Goal: Information Seeking & Learning: Learn about a topic

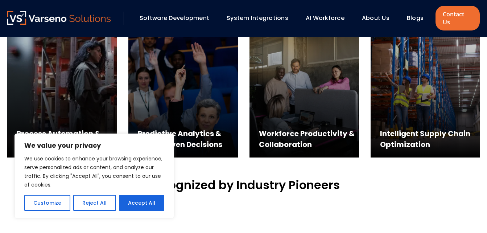
scroll to position [390, 0]
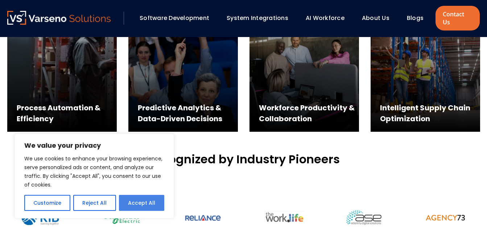
click at [143, 200] on button "Accept All" at bounding box center [141, 203] width 45 height 16
checkbox input "true"
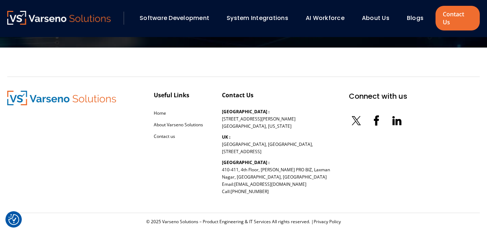
scroll to position [2308, 0]
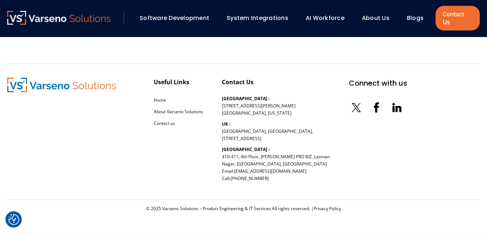
click at [175, 18] on link "Software Development" at bounding box center [175, 18] width 70 height 8
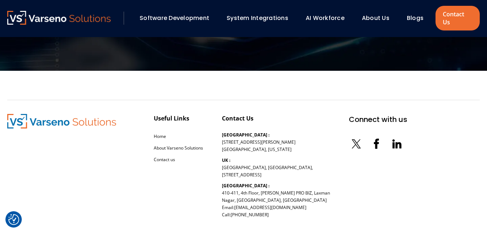
scroll to position [1204, 0]
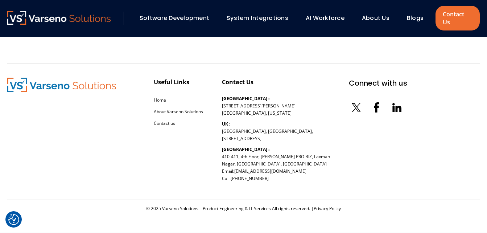
click at [60, 232] on div "© 2025 Varseno Solutions – Product Engineering & IT Services All rights reserve…" at bounding box center [243, 216] width 473 height 33
